Goal: Find specific page/section: Find specific page/section

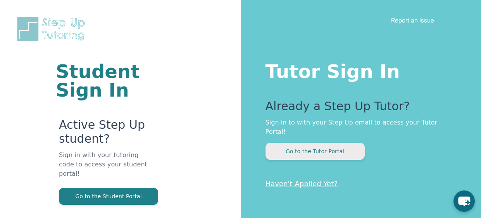
click at [306, 144] on button "Go to the Tutor Portal" at bounding box center [314, 151] width 99 height 17
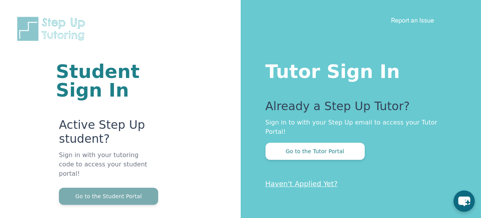
click at [126, 188] on button "Go to the Student Portal" at bounding box center [108, 196] width 99 height 17
